Goal: Find specific page/section: Find specific page/section

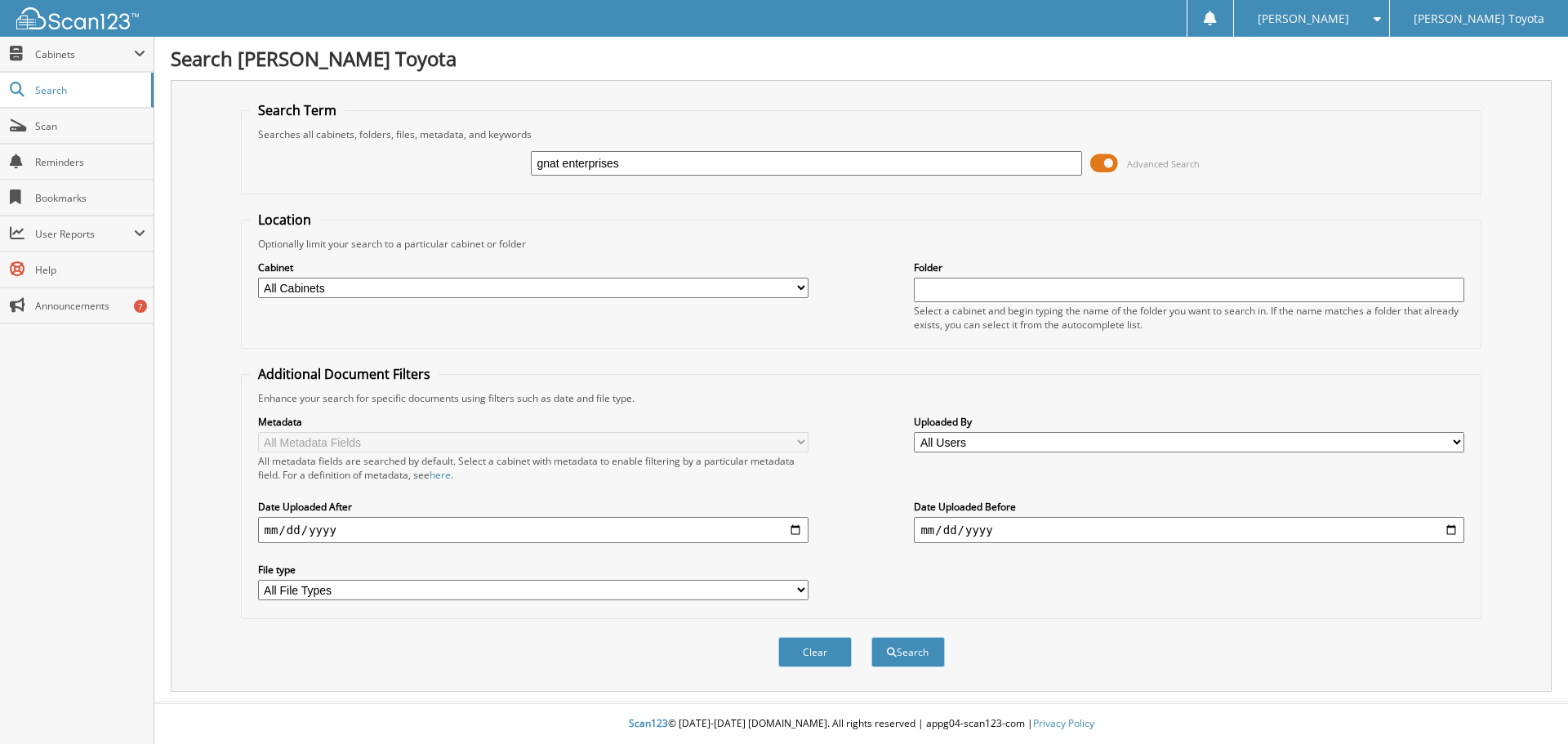
type input "gnat enterprises"
click at [872, 637] on button "Search" at bounding box center [908, 652] width 73 height 31
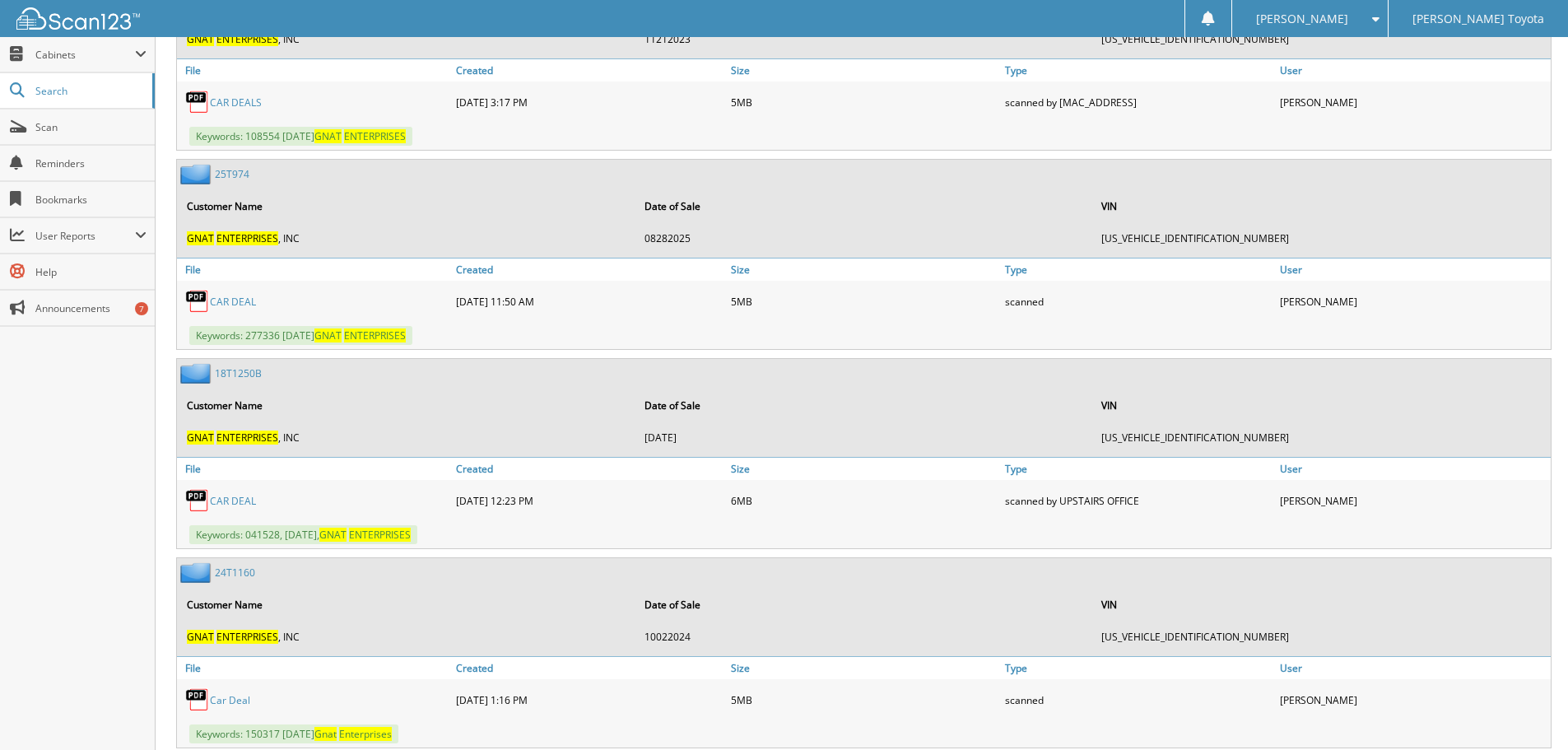
scroll to position [906, 0]
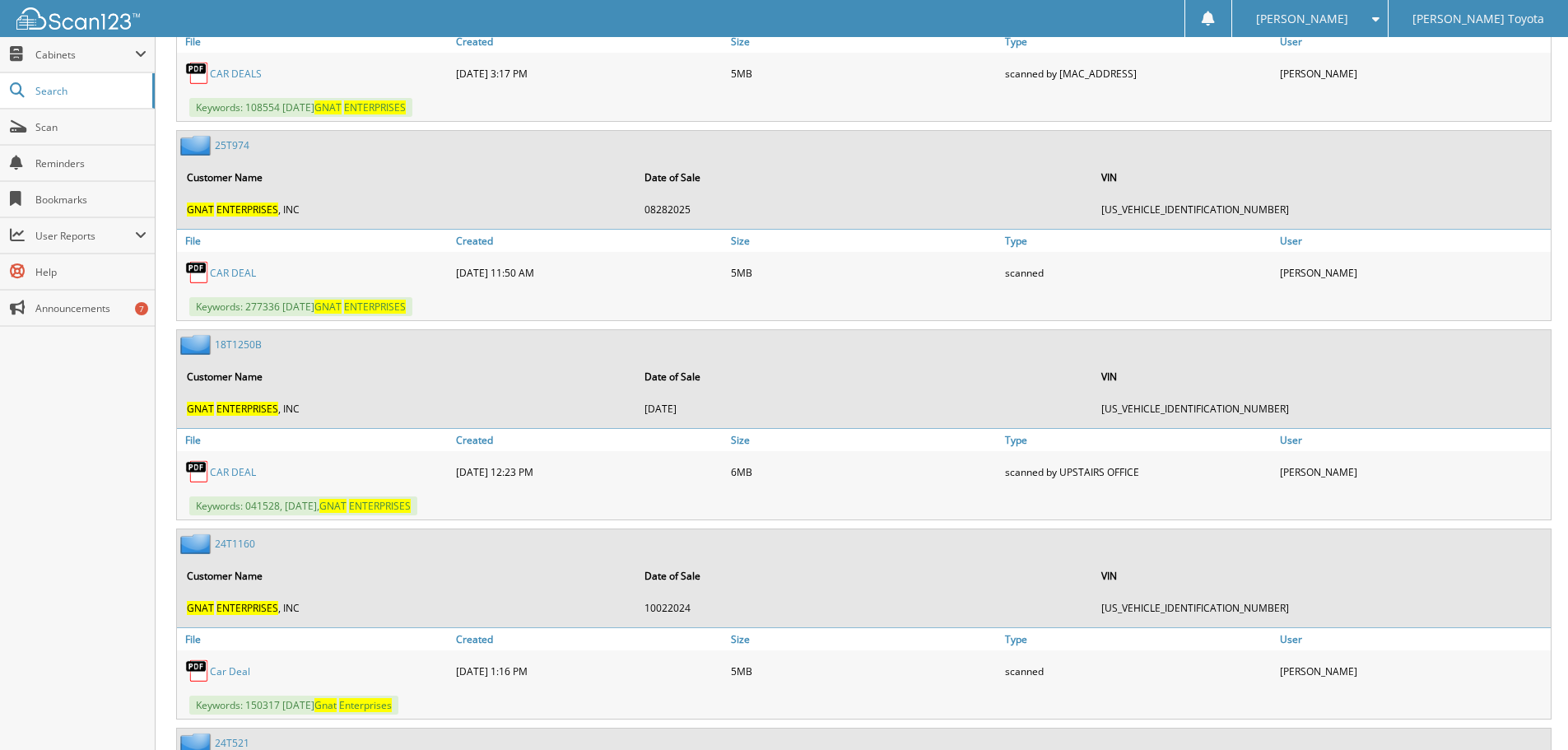
click at [238, 276] on link "CAR DEAL" at bounding box center [233, 273] width 46 height 14
